Goal: Task Accomplishment & Management: Complete application form

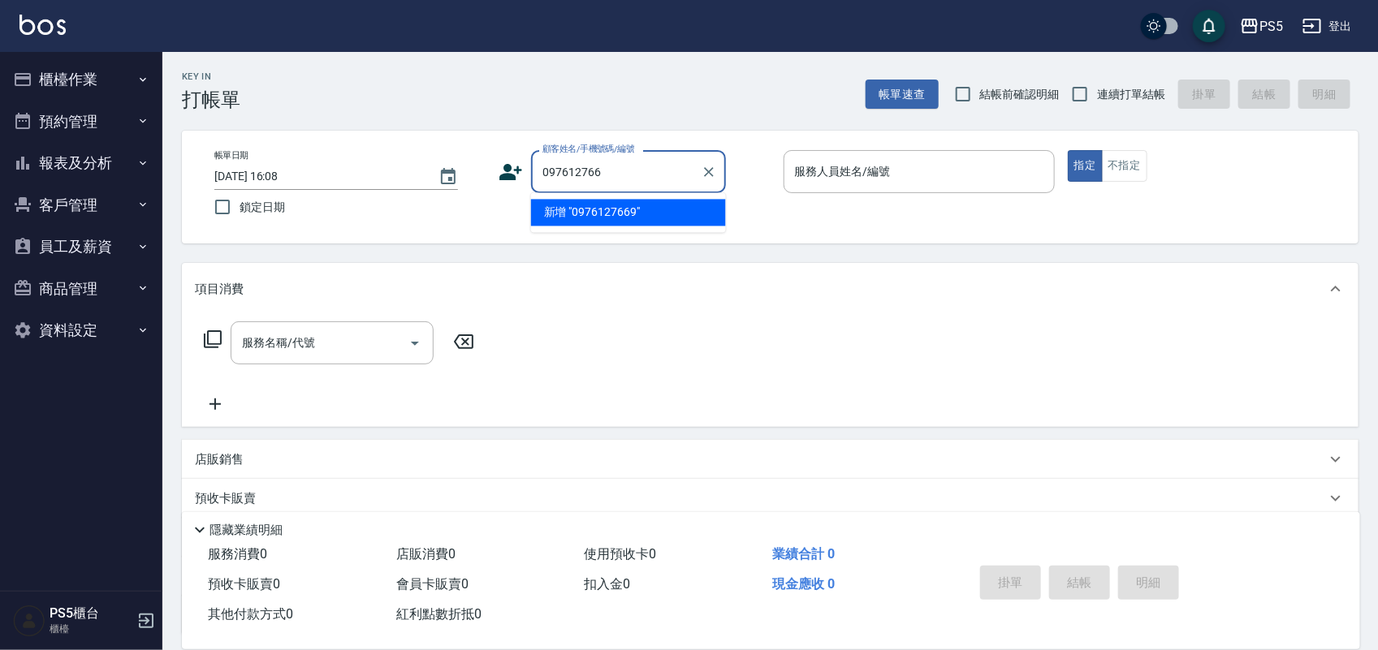
type input "0976127669"
drag, startPoint x: 628, startPoint y: 160, endPoint x: 530, endPoint y: 172, distance: 98.2
click at [531, 172] on div "0976127669 顧客姓名/手機號碼/編號" at bounding box center [628, 171] width 195 height 43
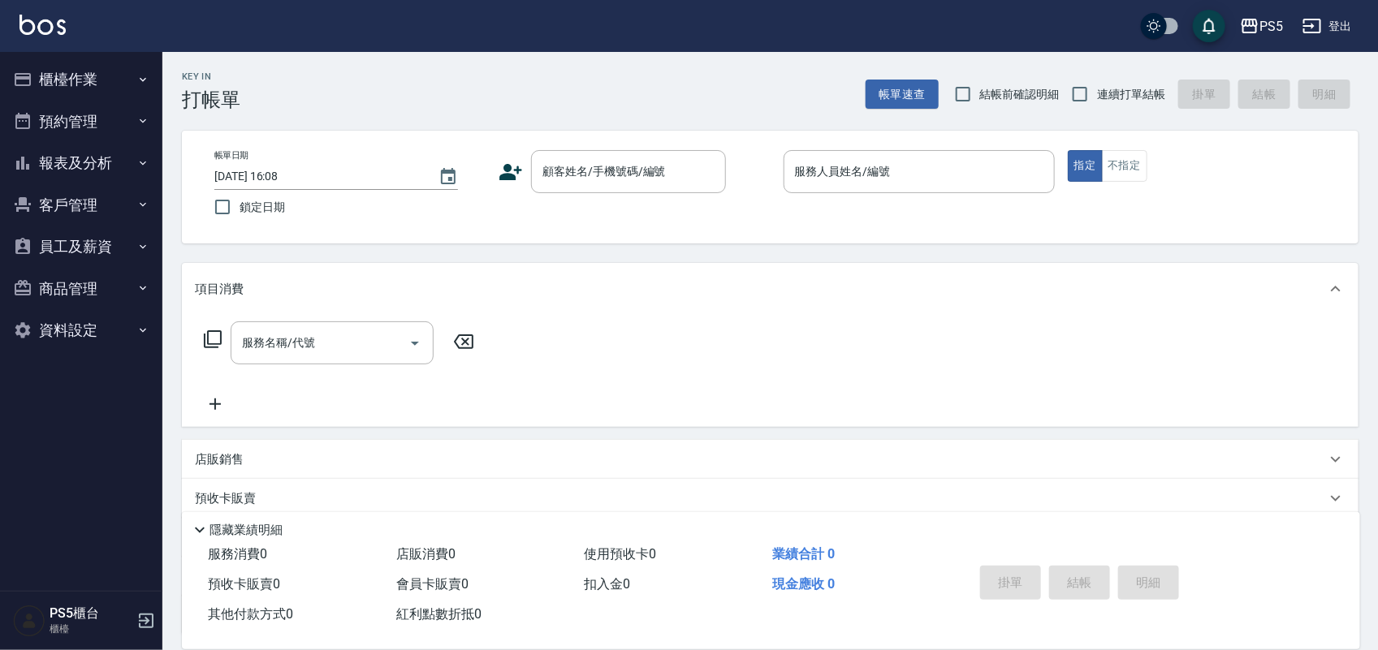
click at [511, 164] on icon at bounding box center [511, 172] width 24 height 24
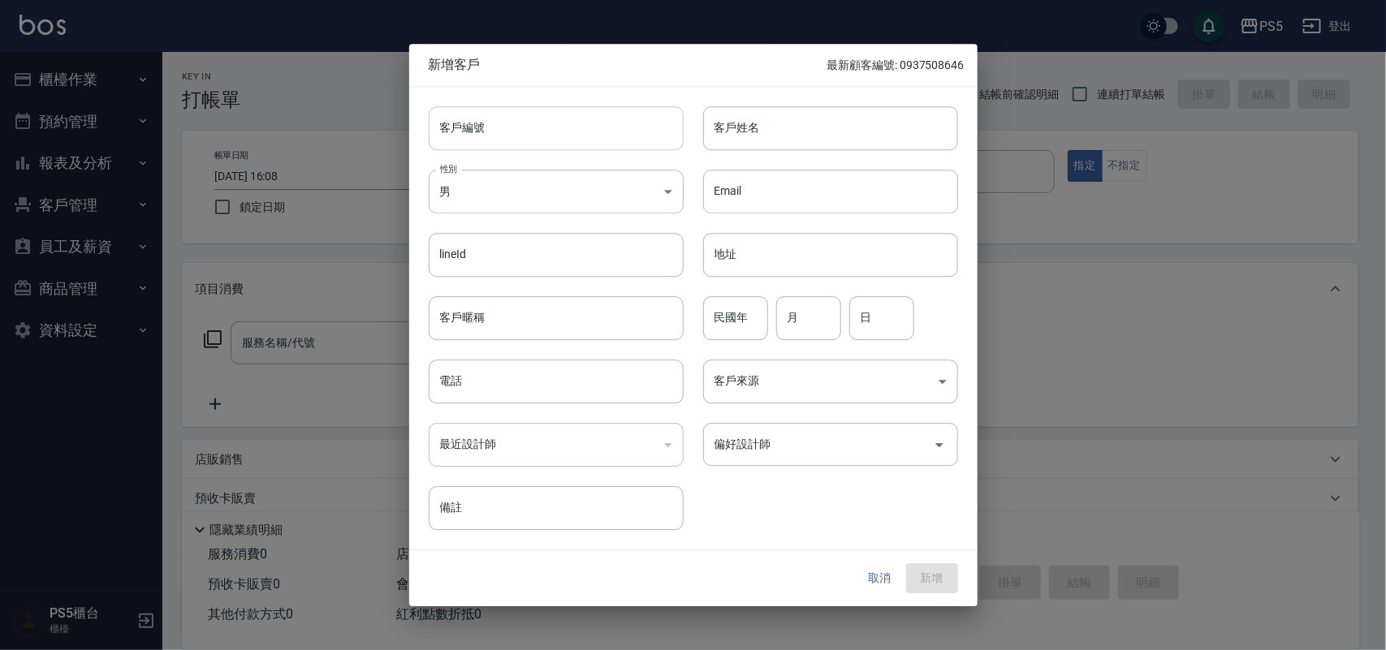
click at [501, 139] on input "客戶編號" at bounding box center [556, 128] width 255 height 44
paste input "0976127669"
type input "0976127669"
paste input "0976127669"
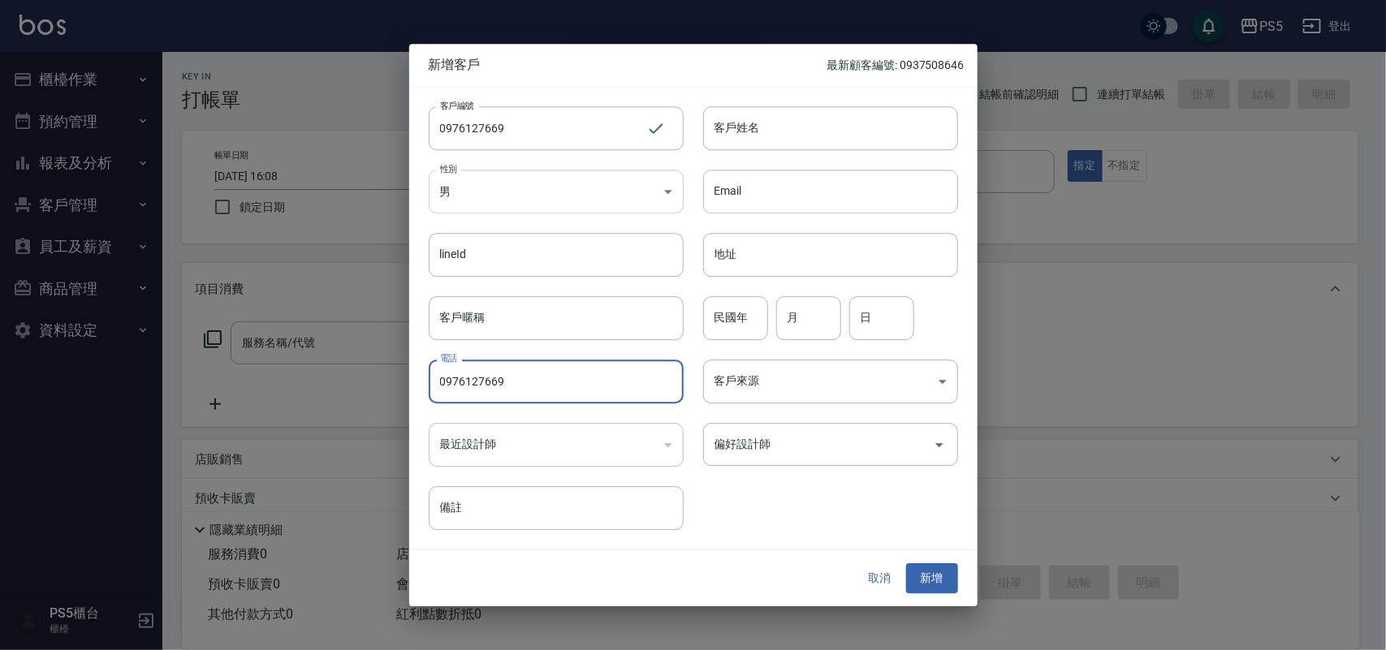
type input "0976127669"
click at [516, 183] on body "PS5 登出 櫃檯作業 打帳單 帳單列表 掛單列表 座位開單 營業儀表板 現金收支登錄 材料自購登錄 每日結帳 排班表 掃碼打卡 預約管理 預約管理 單日預約…" at bounding box center [693, 395] width 1386 height 790
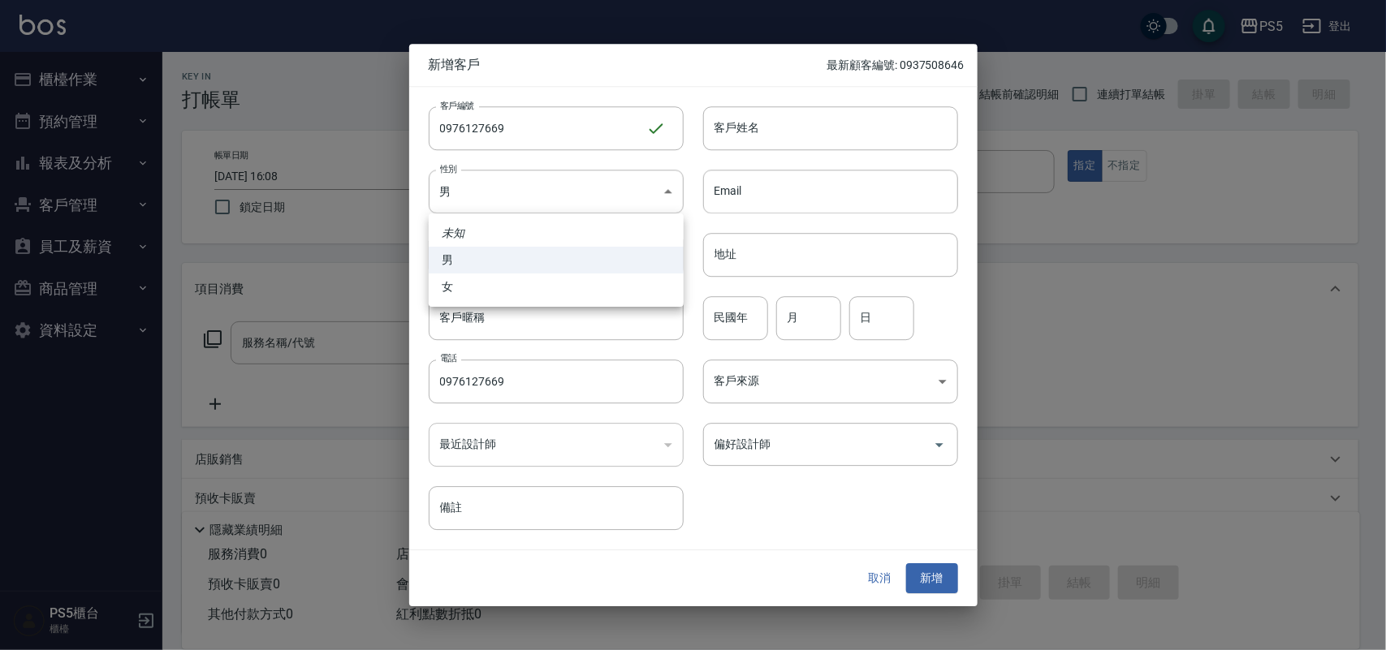
click at [489, 274] on li "女" at bounding box center [556, 287] width 255 height 27
type input "[DEMOGRAPHIC_DATA]"
click at [727, 130] on input "客戶姓名" at bounding box center [830, 128] width 255 height 44
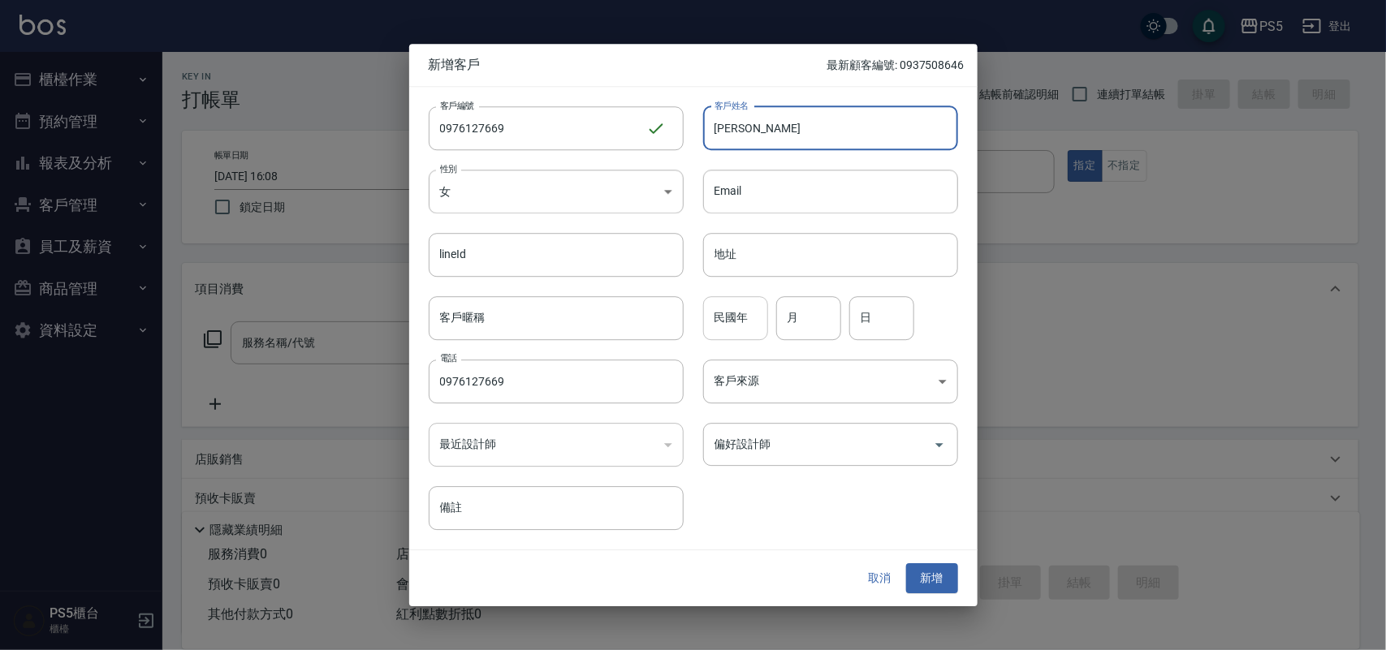
type input "[PERSON_NAME]"
click at [723, 323] on input "民國年" at bounding box center [735, 318] width 65 height 44
type input "92"
type input "5"
type input "30"
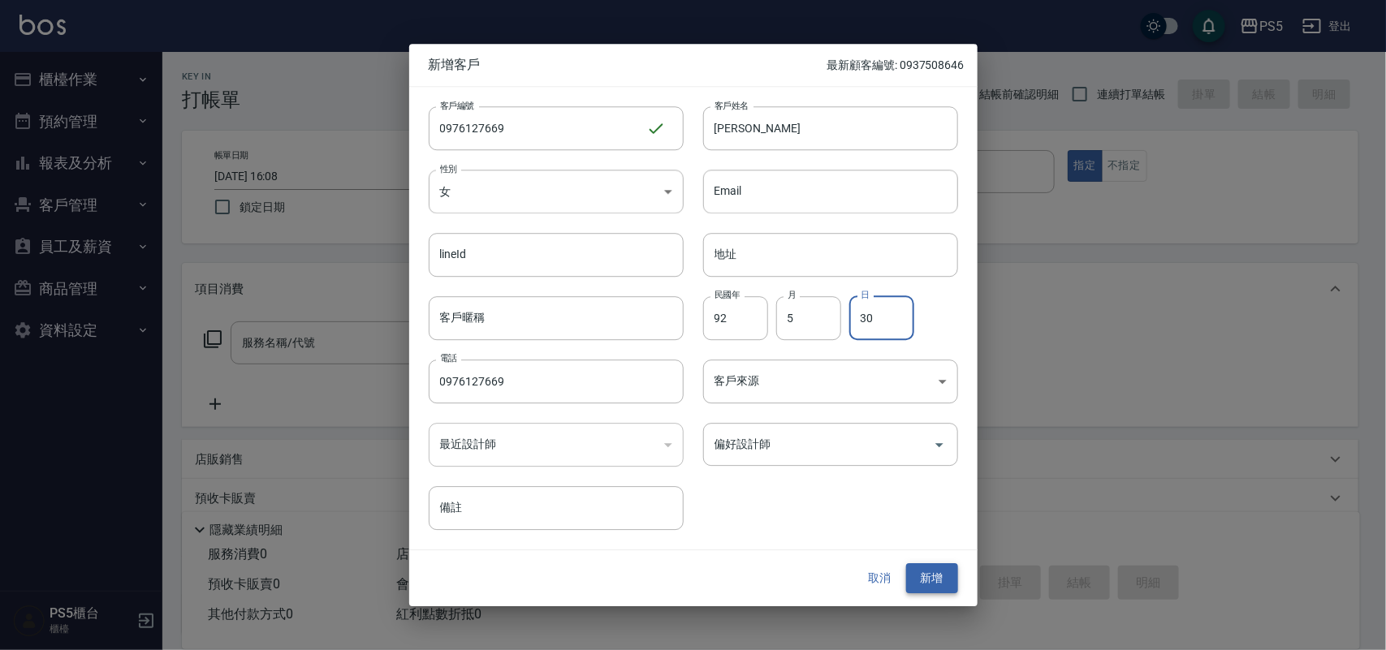
click at [916, 570] on button "新增" at bounding box center [932, 579] width 52 height 30
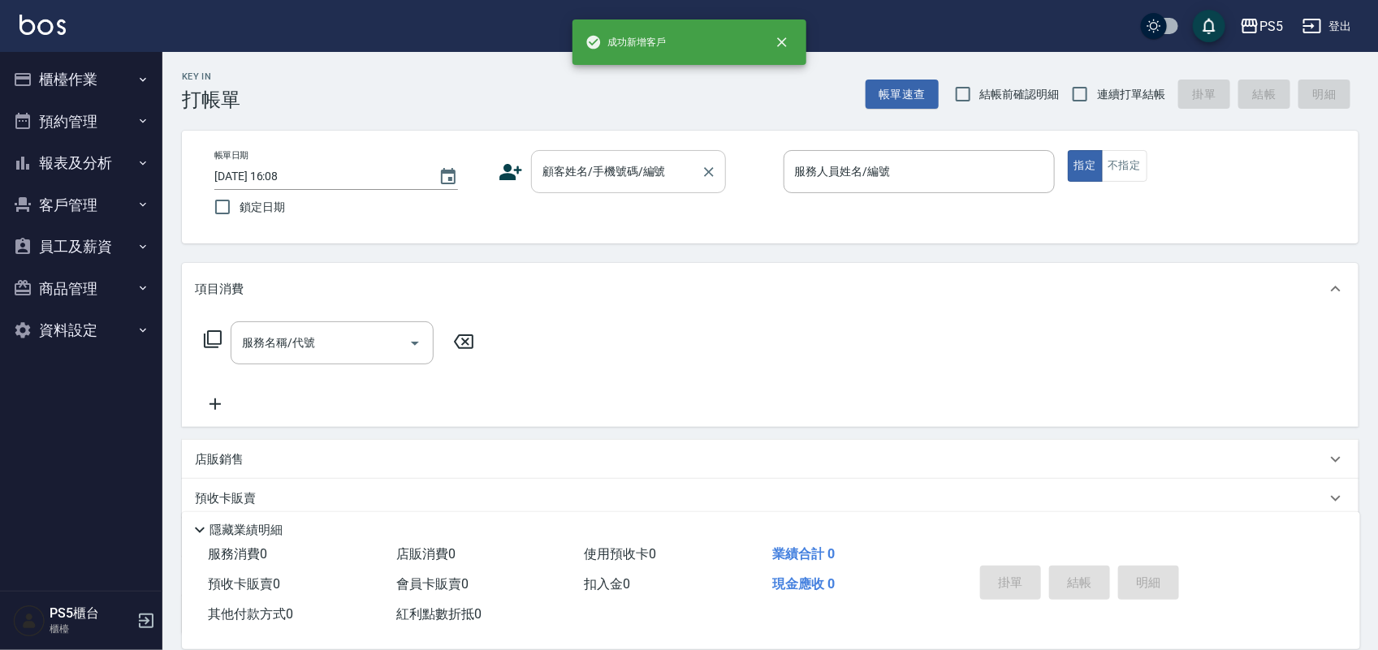
click at [671, 173] on input "顧客姓名/手機號碼/編號" at bounding box center [616, 172] width 156 height 28
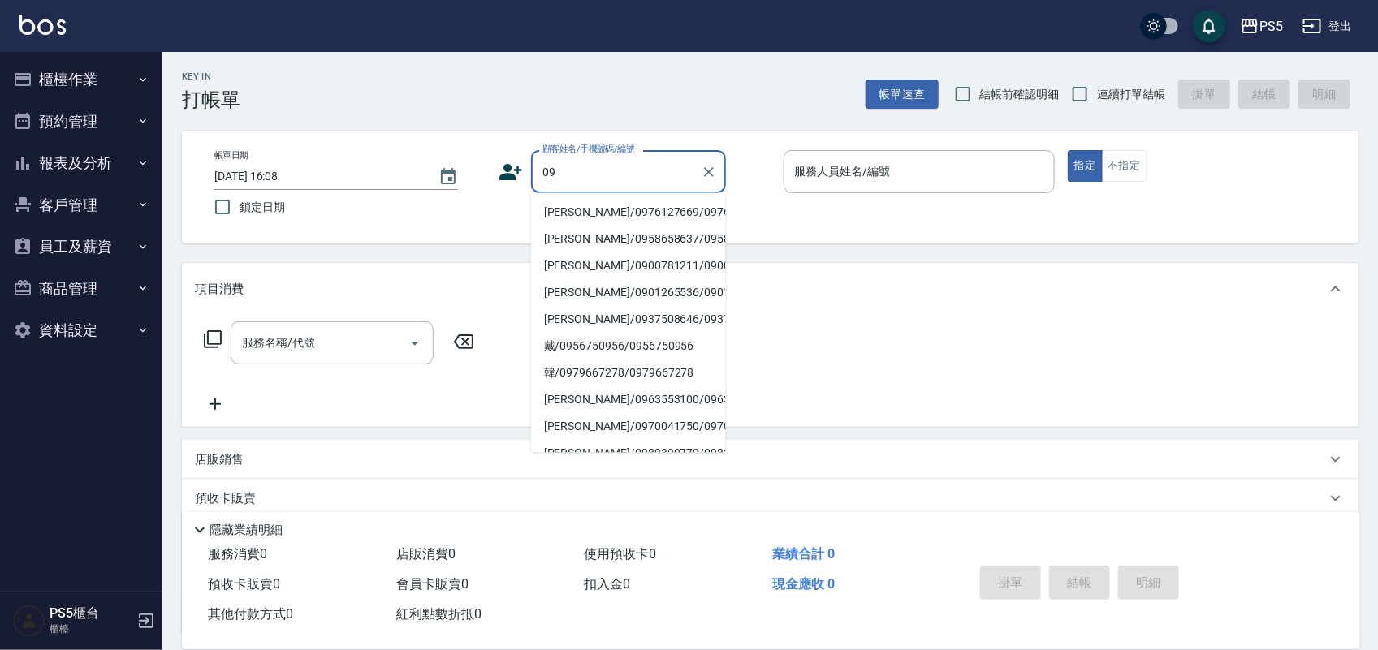
click at [605, 200] on li "[PERSON_NAME]/0976127669/0976127669" at bounding box center [628, 213] width 195 height 27
type input "[PERSON_NAME]/0976127669/0976127669"
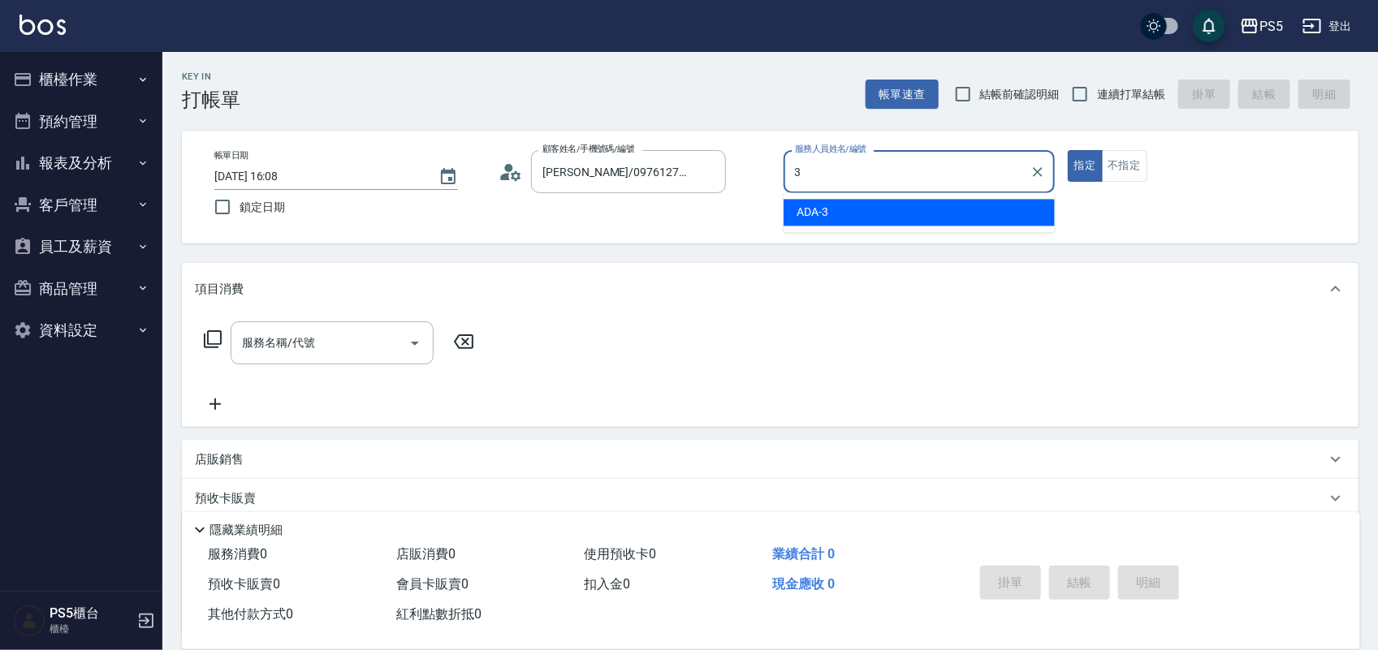
type input "ADA-3"
type button "true"
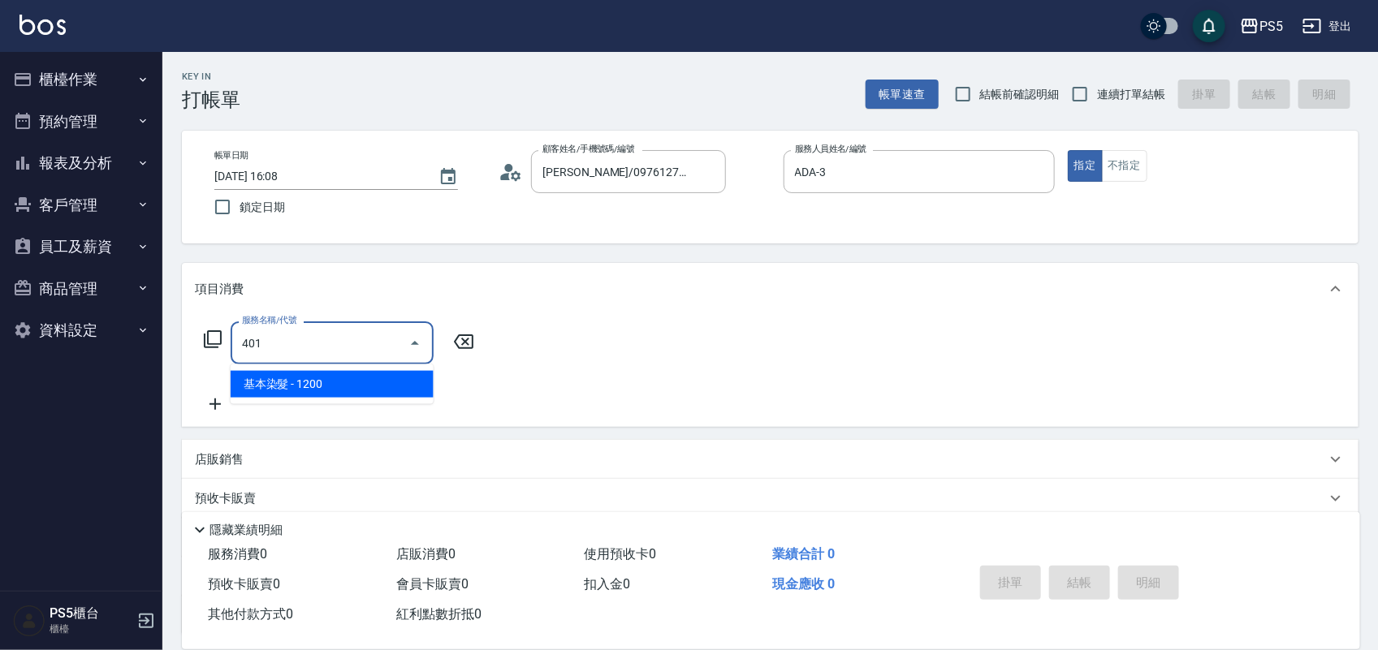
type input "基本染髮(401)"
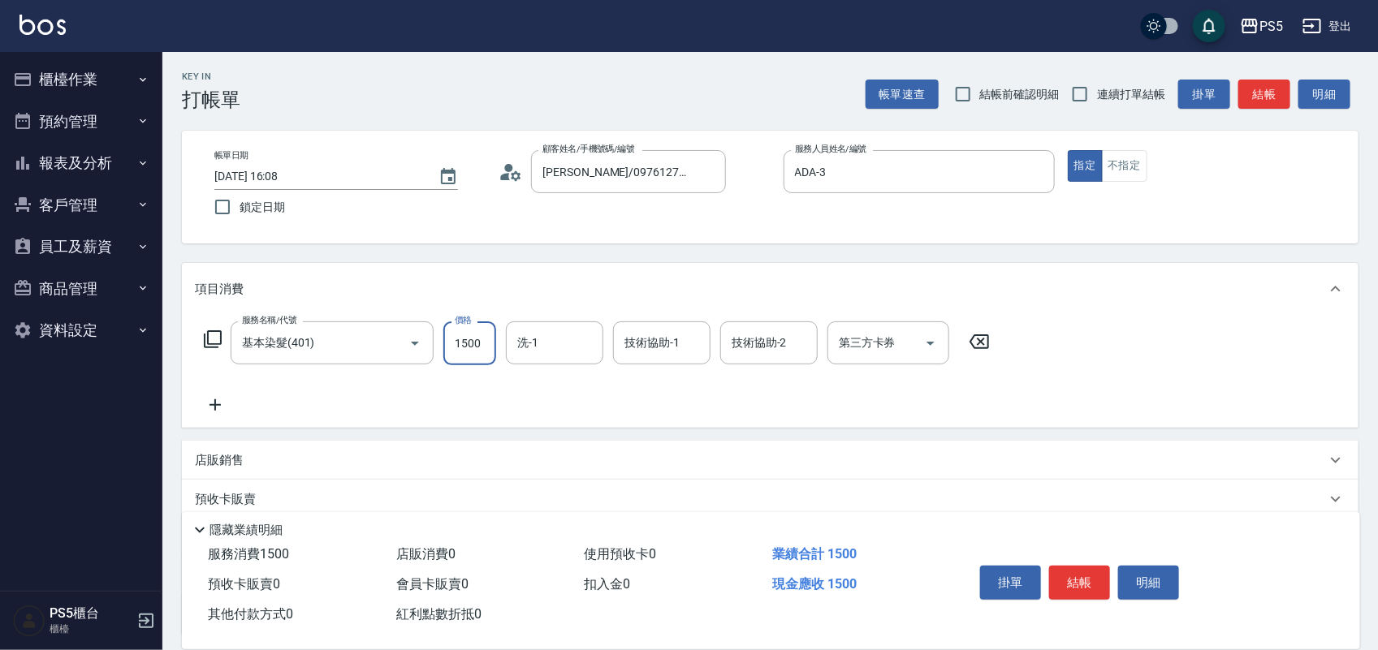
type input "1500"
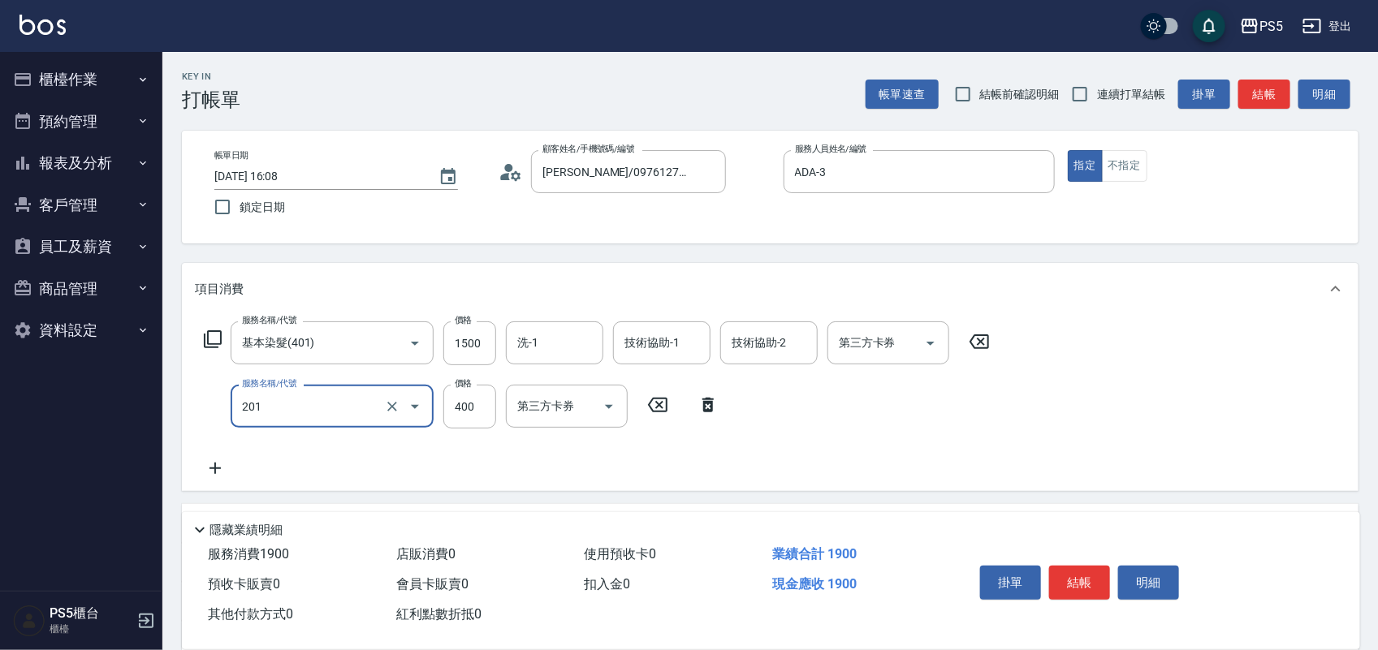
type input "洗剪400(201)"
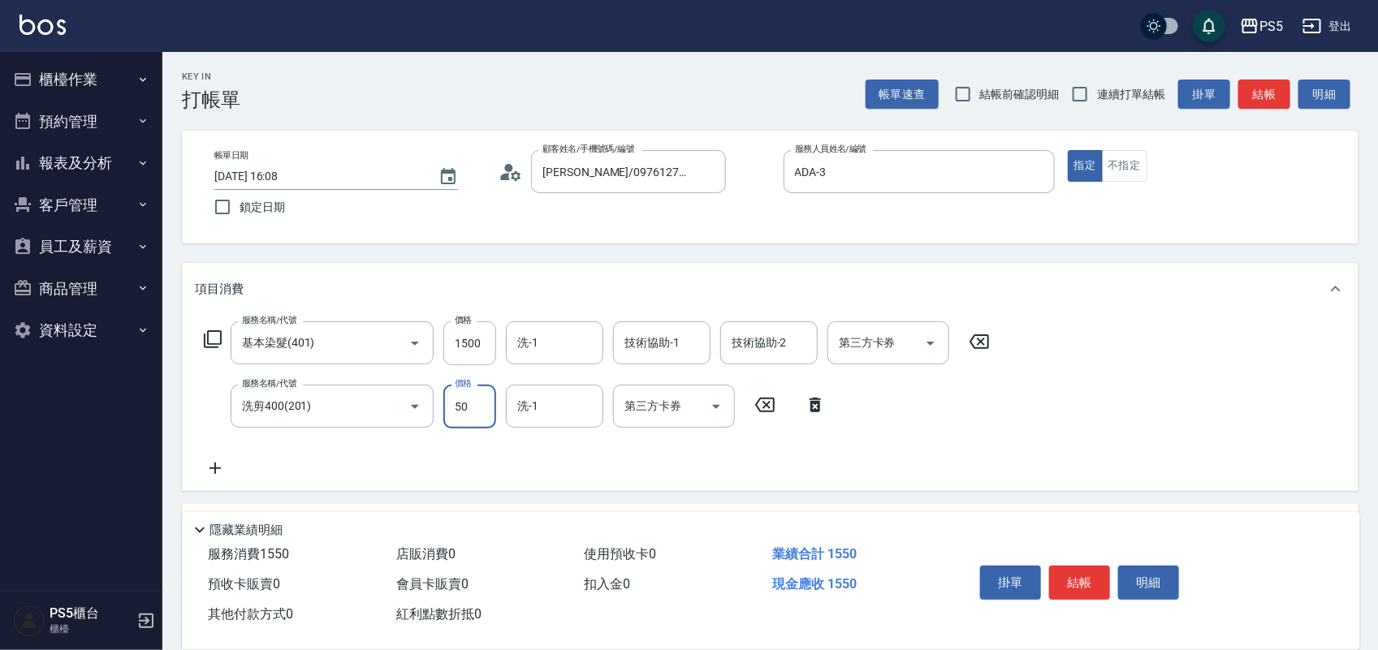
type input "500"
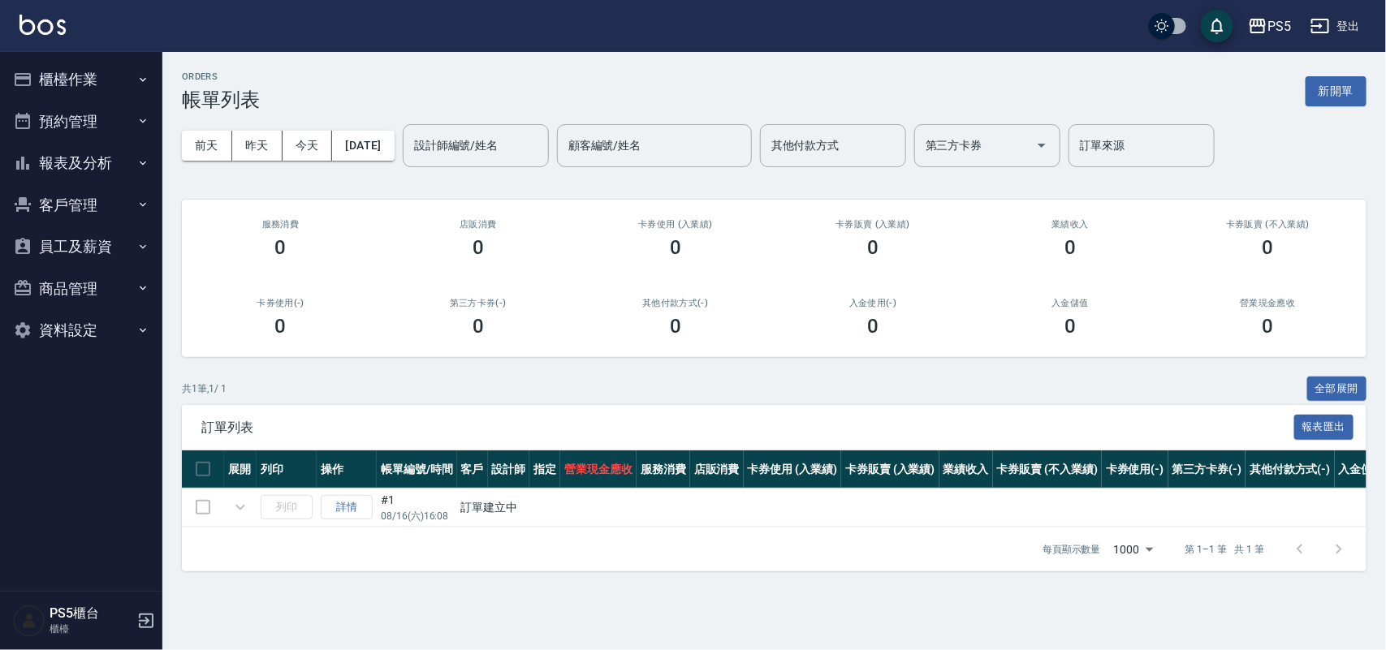
click at [114, 71] on button "櫃檯作業" at bounding box center [80, 79] width 149 height 42
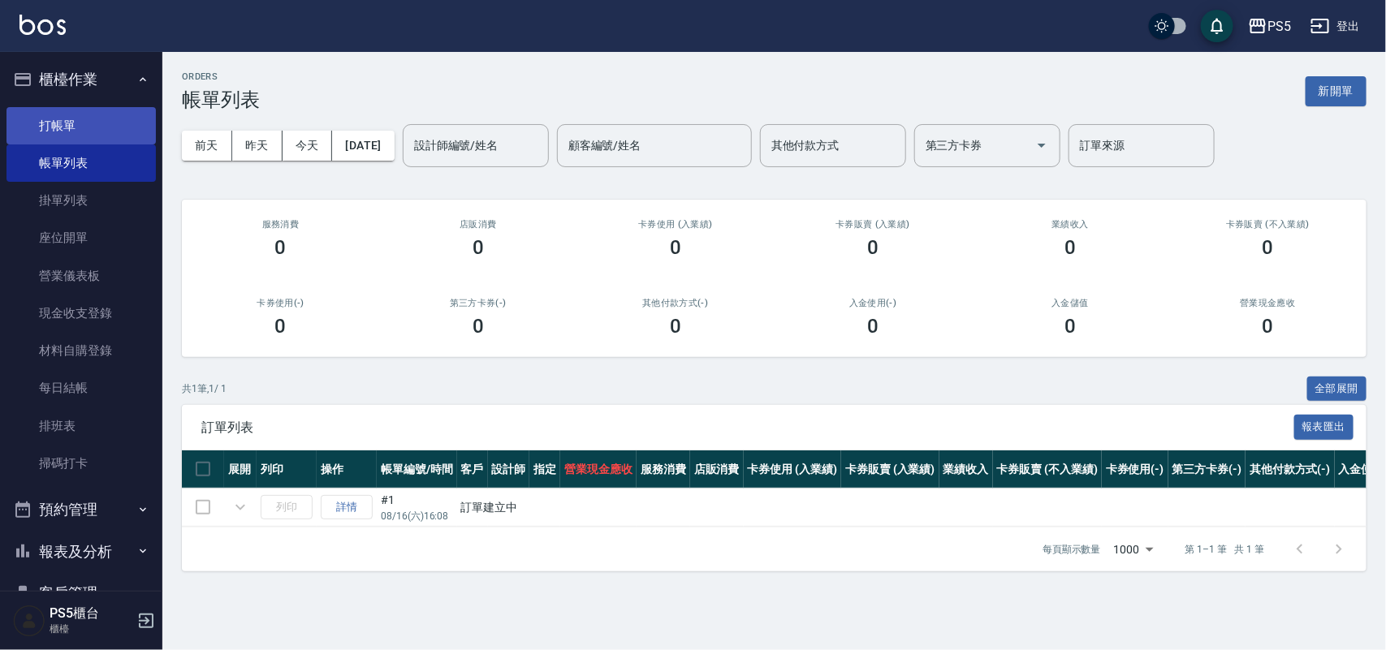
click at [123, 128] on link "打帳單" at bounding box center [80, 125] width 149 height 37
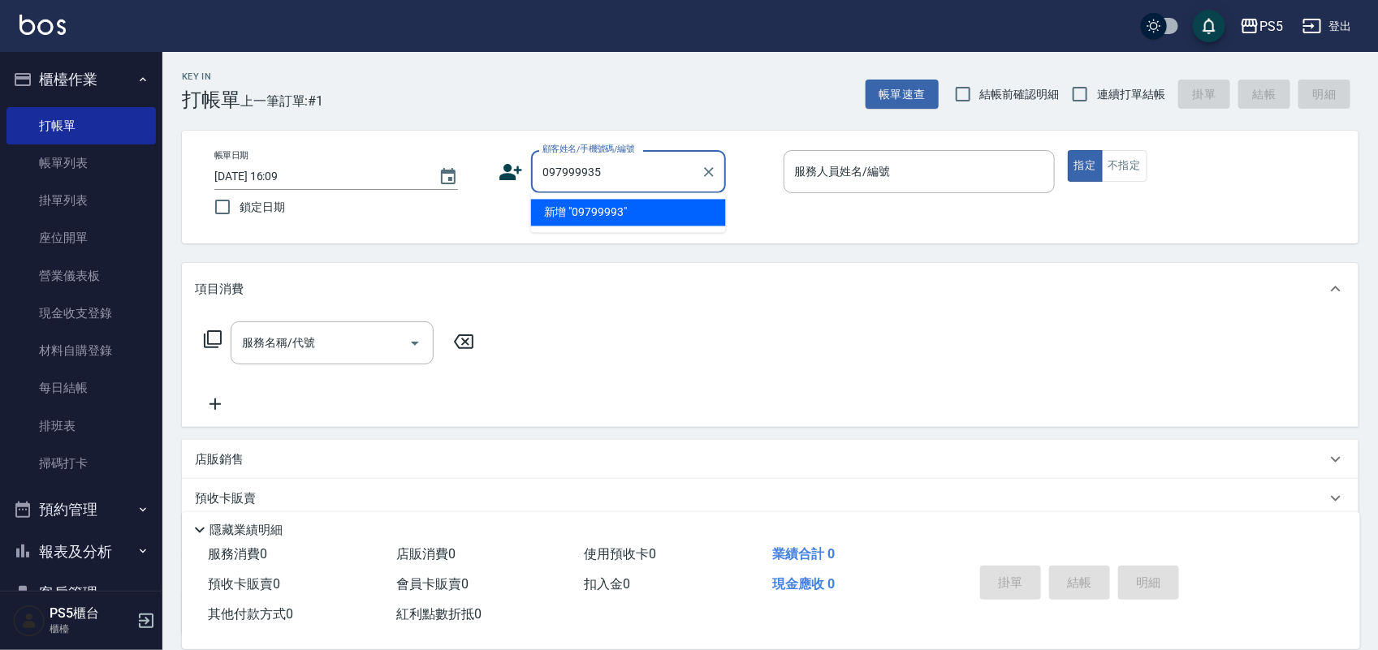
type input "0979999355"
drag, startPoint x: 633, startPoint y: 169, endPoint x: 501, endPoint y: 158, distance: 132.8
click at [481, 164] on div "帳單日期 [DATE] 16:09 鎖定日期 顧客姓名/手機號碼/編號 0979999355 顧客姓名/手機號碼/編號 服務人員姓名/編號 服務人員姓名/編號…" at bounding box center [769, 187] width 1137 height 74
click at [511, 163] on icon at bounding box center [511, 172] width 24 height 24
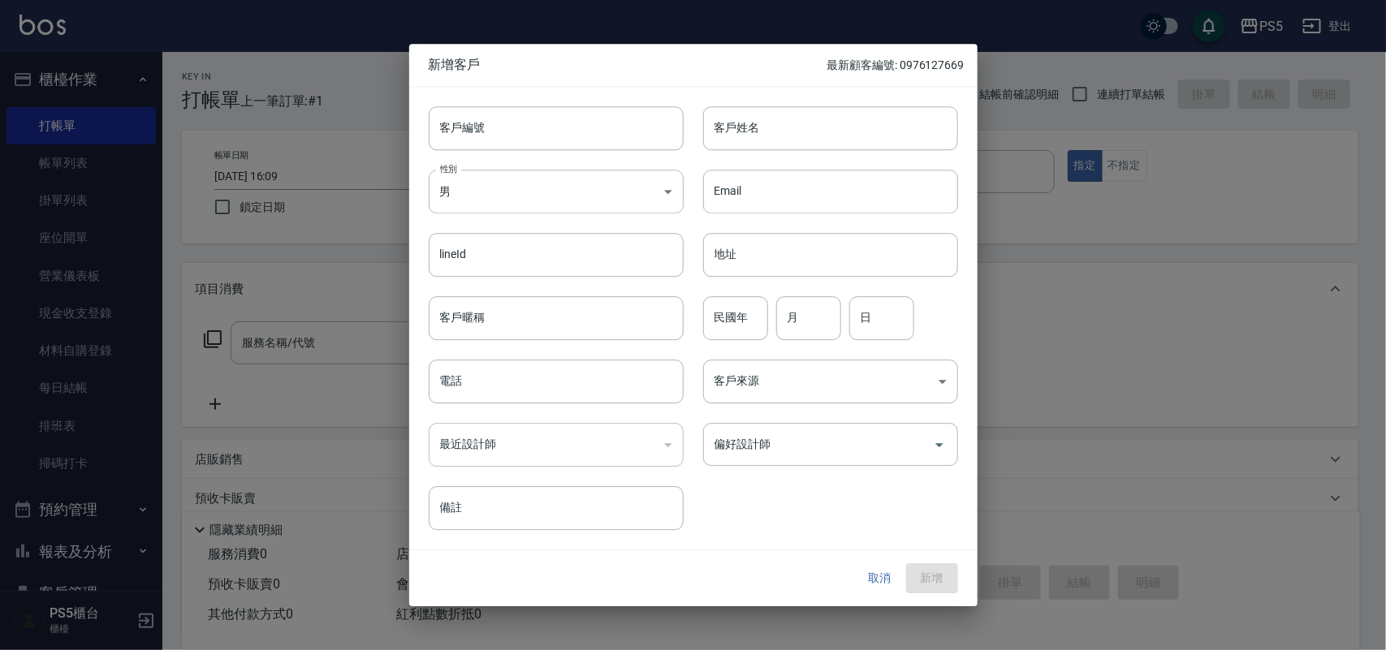
click at [511, 98] on div "客戶編號 客戶編號" at bounding box center [546, 118] width 274 height 63
click at [510, 120] on input "客戶編號" at bounding box center [556, 128] width 255 height 44
paste input "0979999355"
type input "0979999355"
click at [517, 404] on input "電話" at bounding box center [556, 382] width 255 height 44
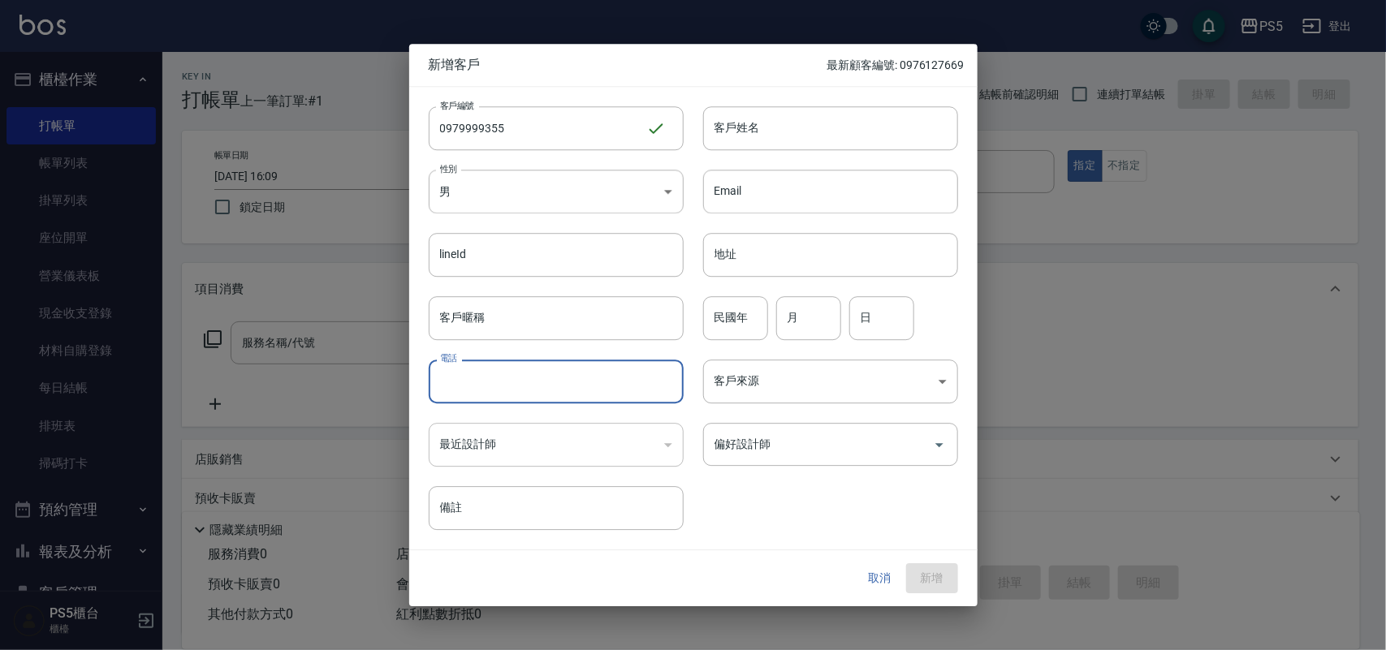
paste input "0979999355"
type input "0979999355"
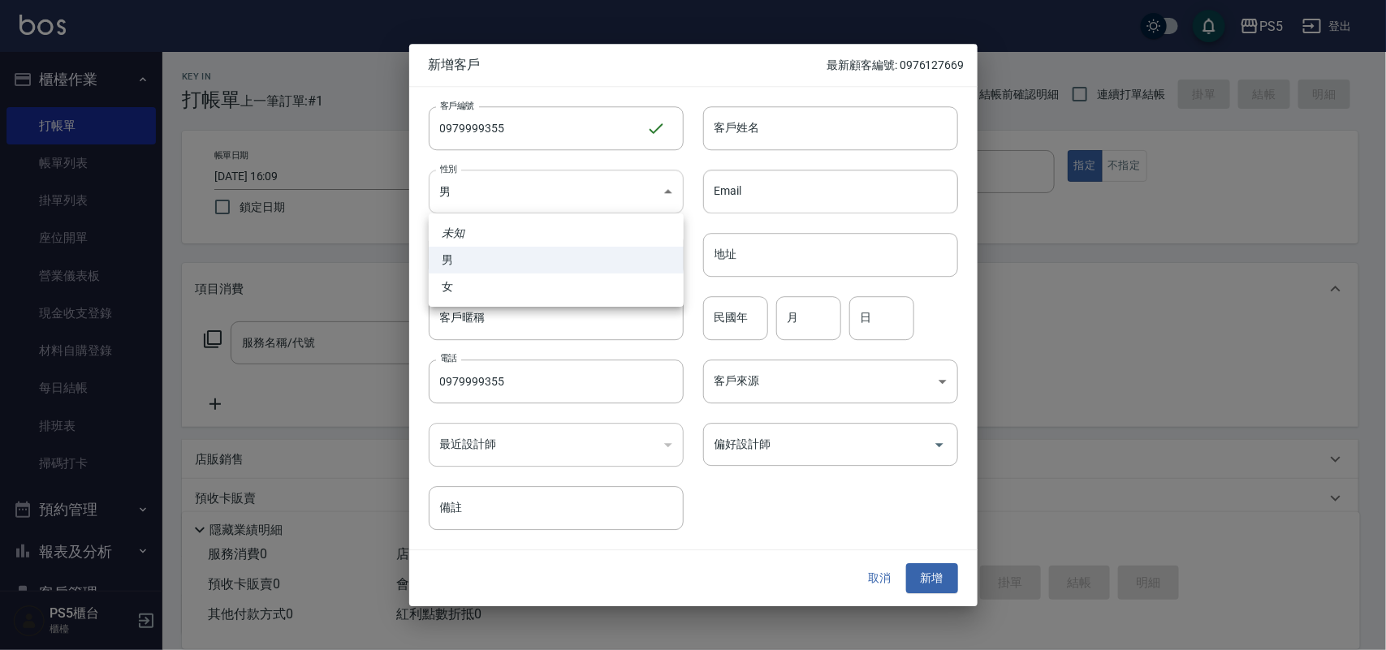
click at [477, 213] on body "PS5 登出 櫃檯作業 打帳單 帳單列表 掛單列表 座位開單 營業儀表板 現金收支登錄 材料自購登錄 每日結帳 排班表 掃碼打卡 預約管理 預約管理 單日預約…" at bounding box center [693, 395] width 1386 height 790
click at [511, 281] on li "女" at bounding box center [556, 287] width 255 height 27
type input "[DEMOGRAPHIC_DATA]"
click at [715, 119] on input "客戶姓名" at bounding box center [830, 128] width 255 height 44
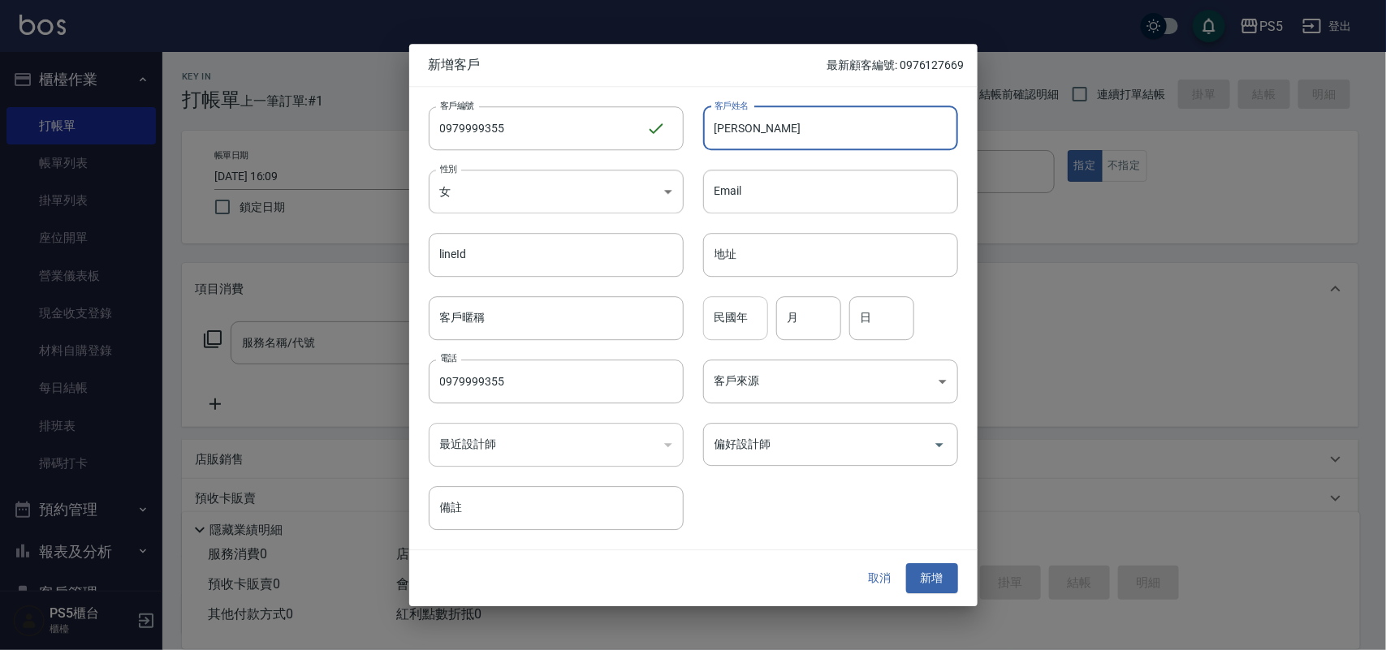
type input "[PERSON_NAME]"
click at [729, 313] on input "民國年" at bounding box center [735, 318] width 65 height 44
type input "98"
type input "3"
type input "27"
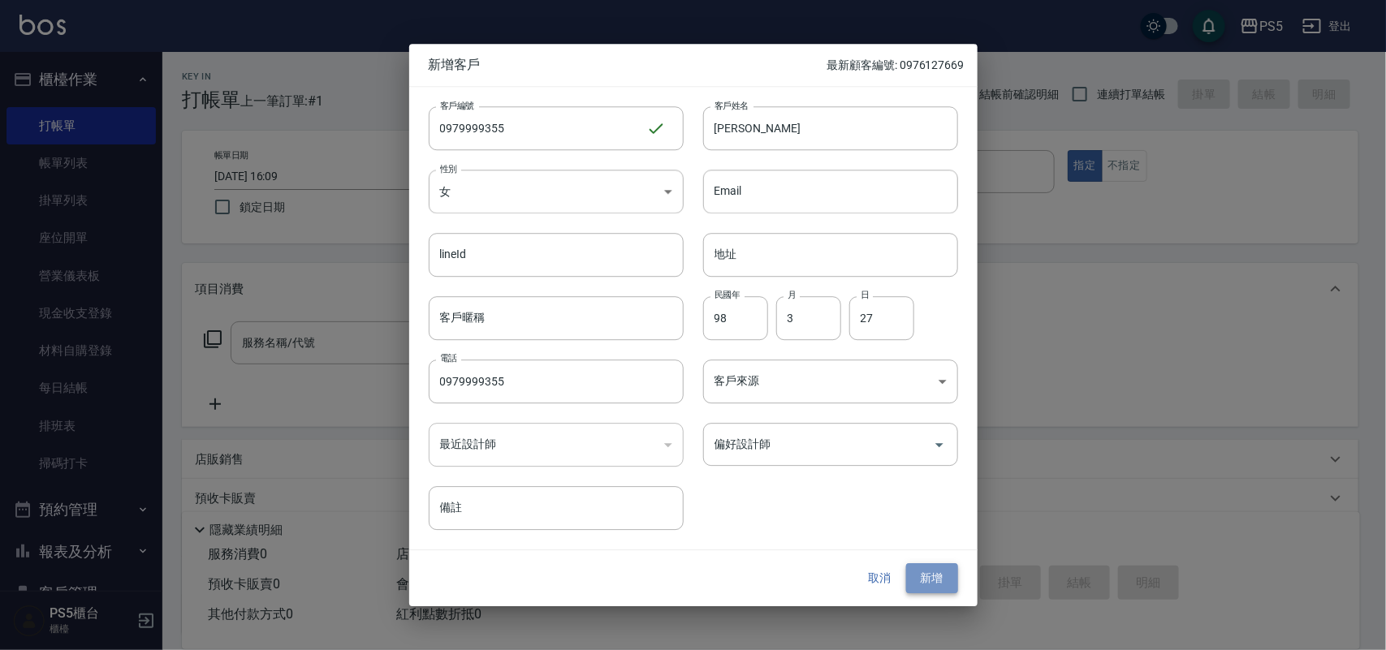
click at [934, 585] on button "新增" at bounding box center [932, 579] width 52 height 30
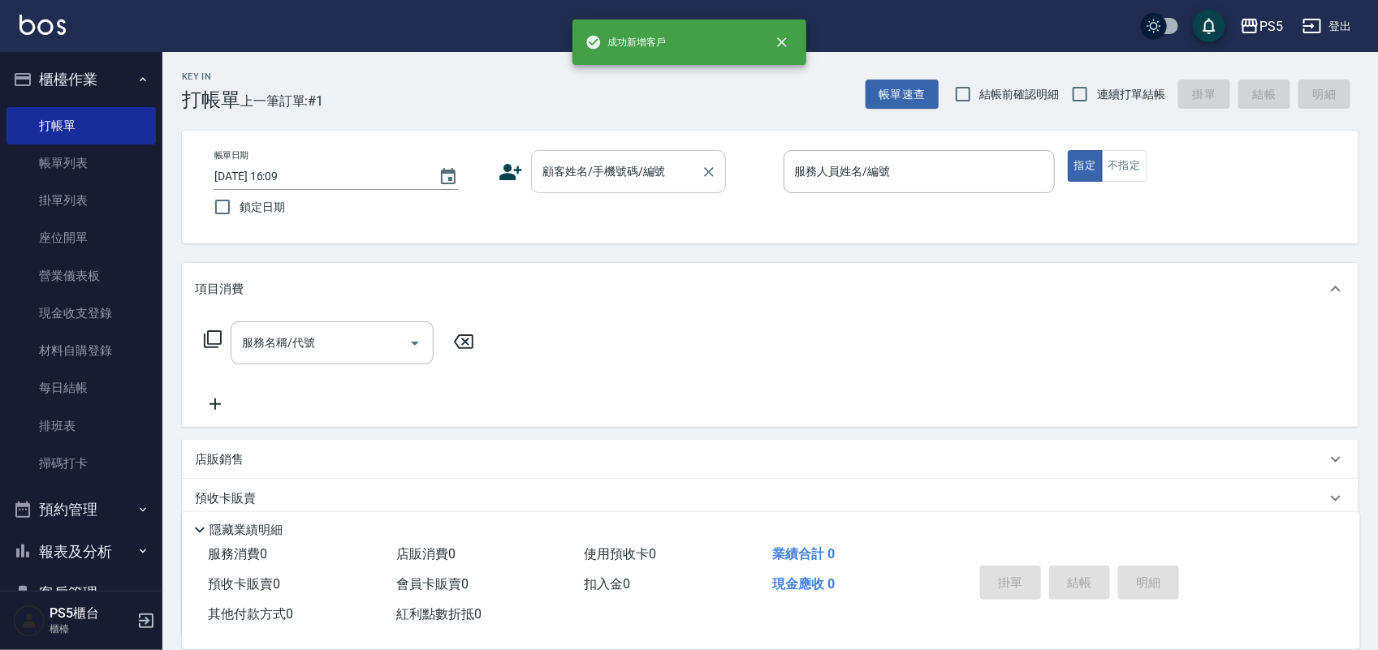
click at [645, 188] on div "顧客姓名/手機號碼/編號" at bounding box center [628, 171] width 195 height 43
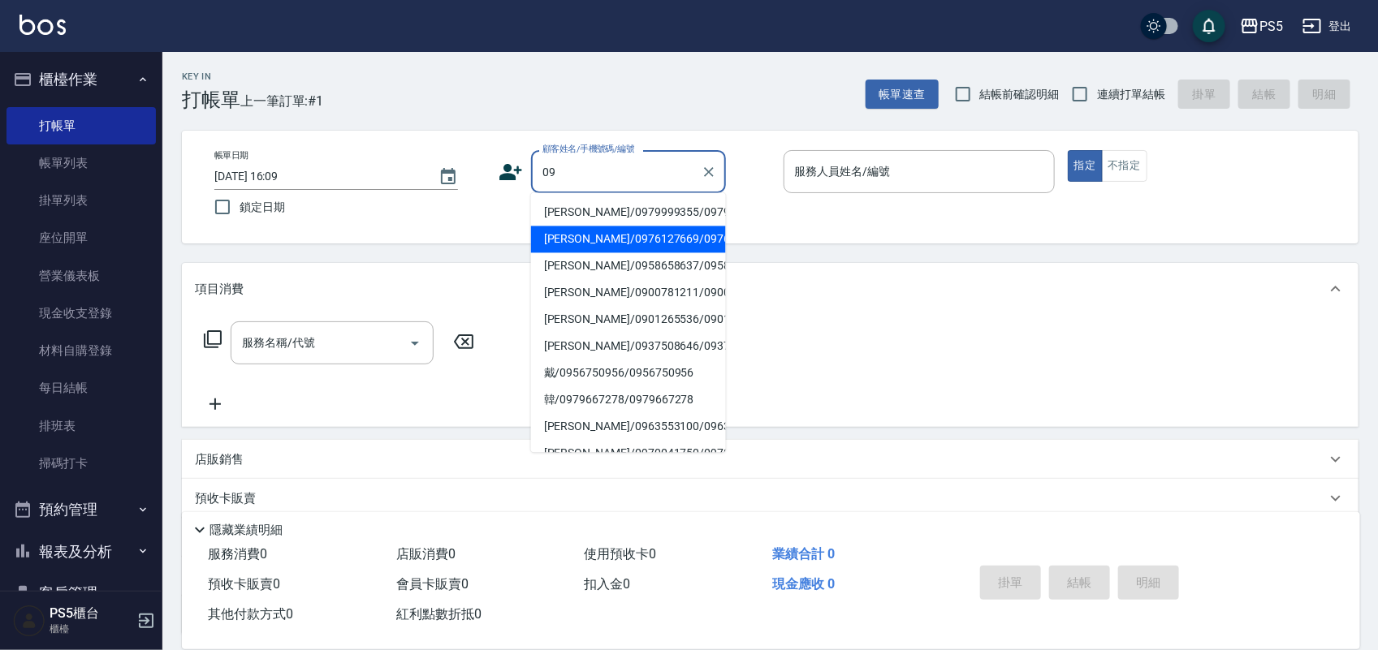
click at [632, 201] on li "[PERSON_NAME]/0979999355/0979999355" at bounding box center [628, 213] width 195 height 27
type input "[PERSON_NAME]/0979999355/0979999355"
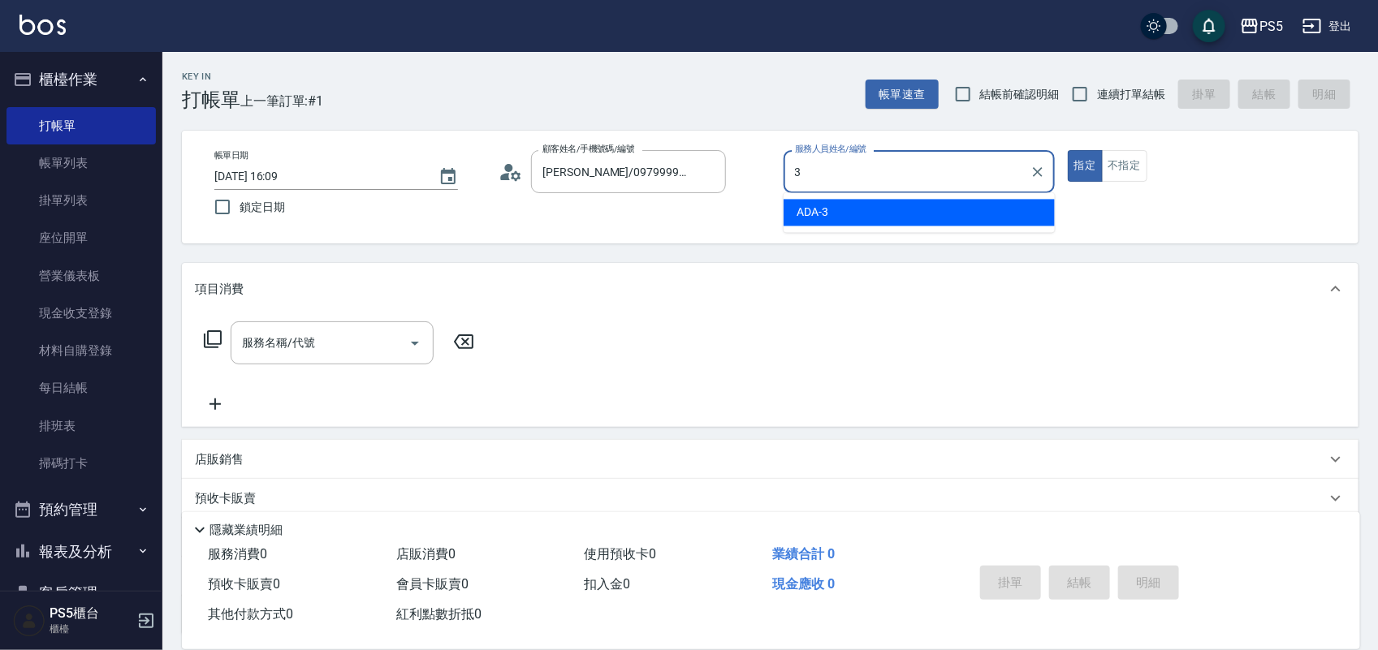
type input "ADA-3"
type button "true"
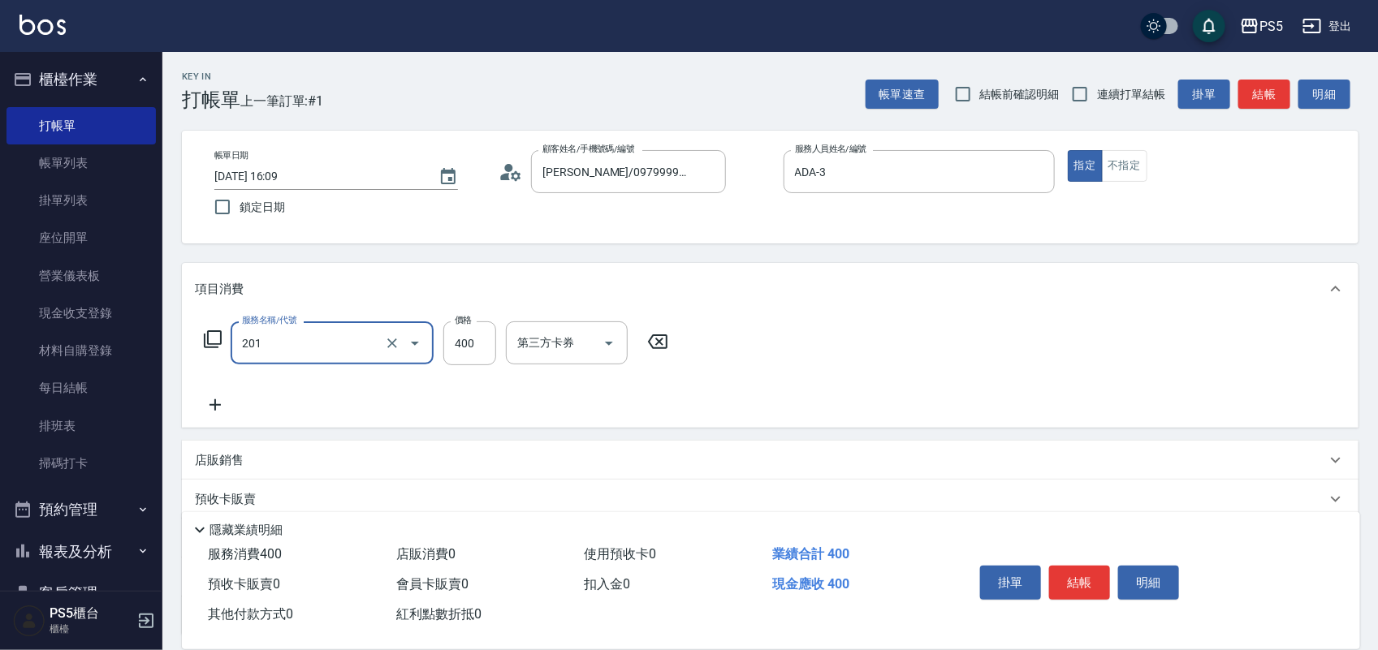
type input "洗剪400(201)"
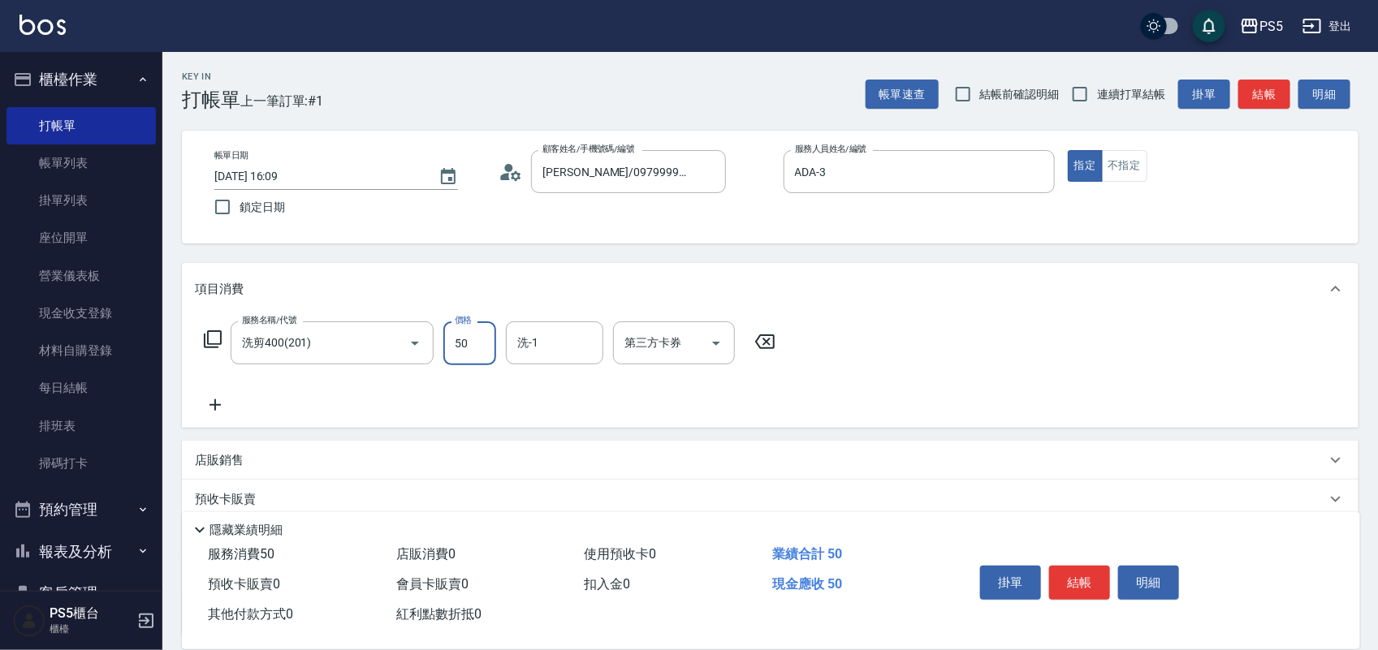
type input "500"
